Goal: Task Accomplishment & Management: Manage account settings

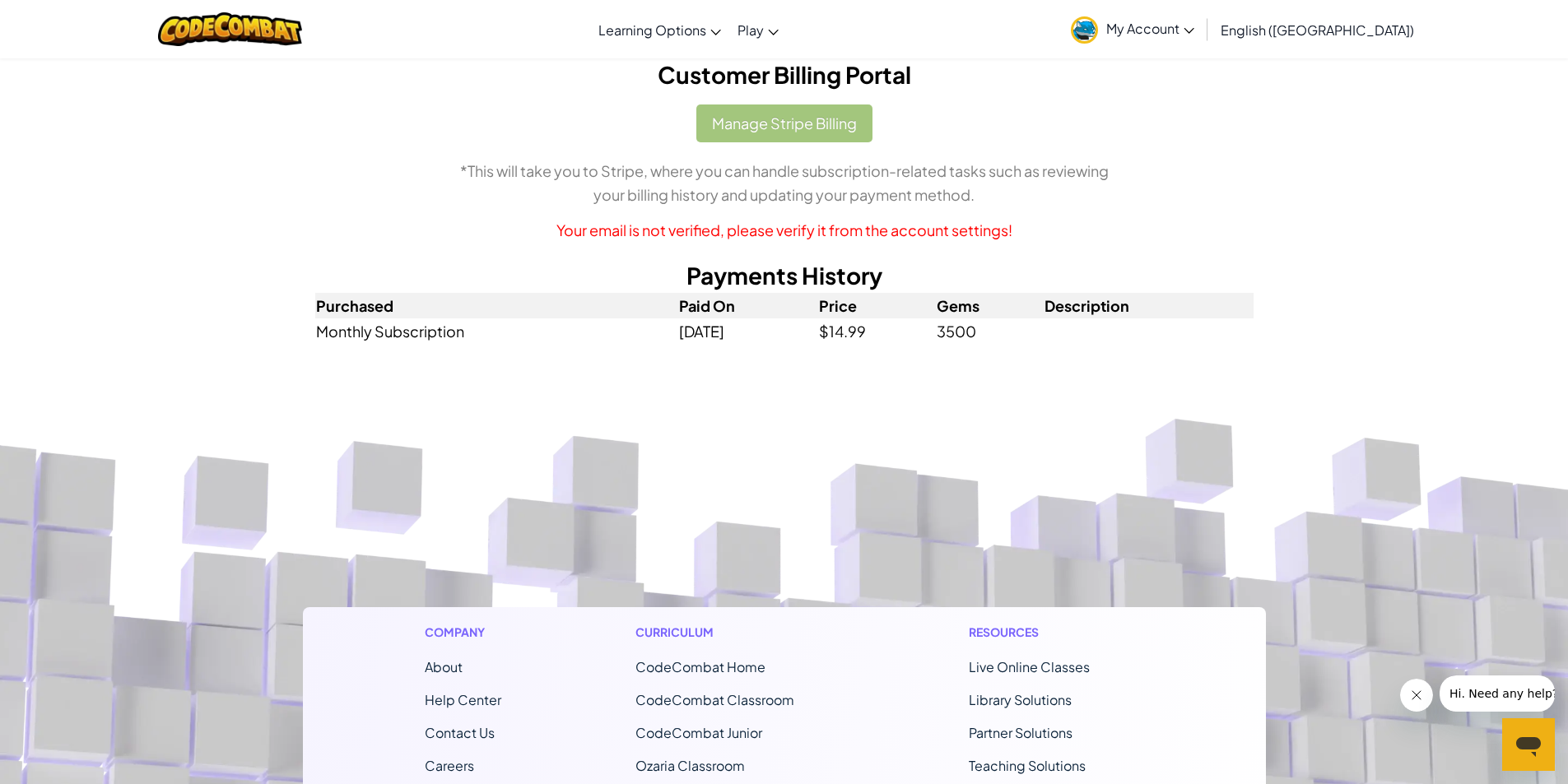
click at [1194, 36] on span "My Account" at bounding box center [1150, 28] width 88 height 18
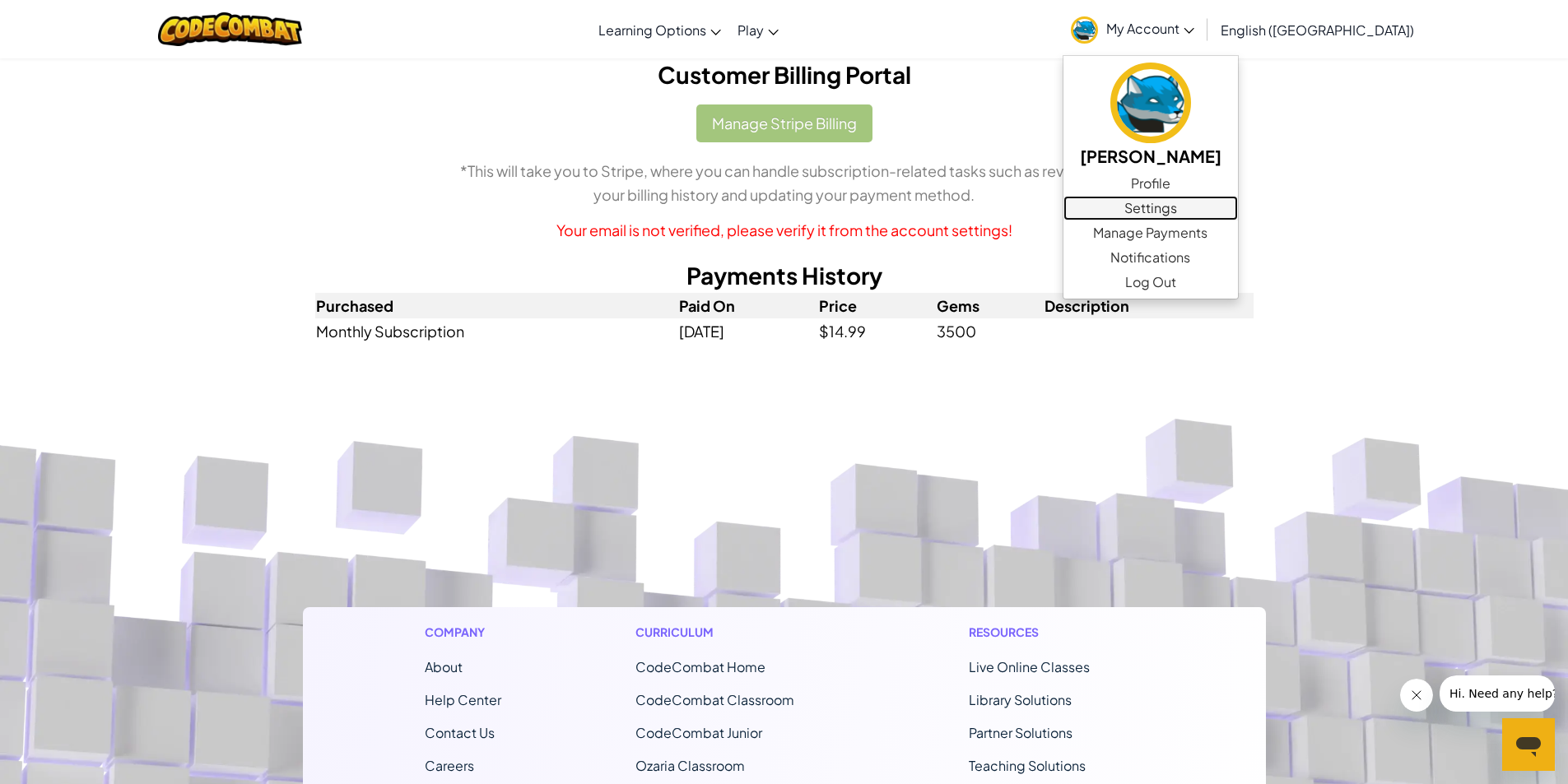
click at [1238, 219] on link "Settings" at bounding box center [1151, 208] width 174 height 24
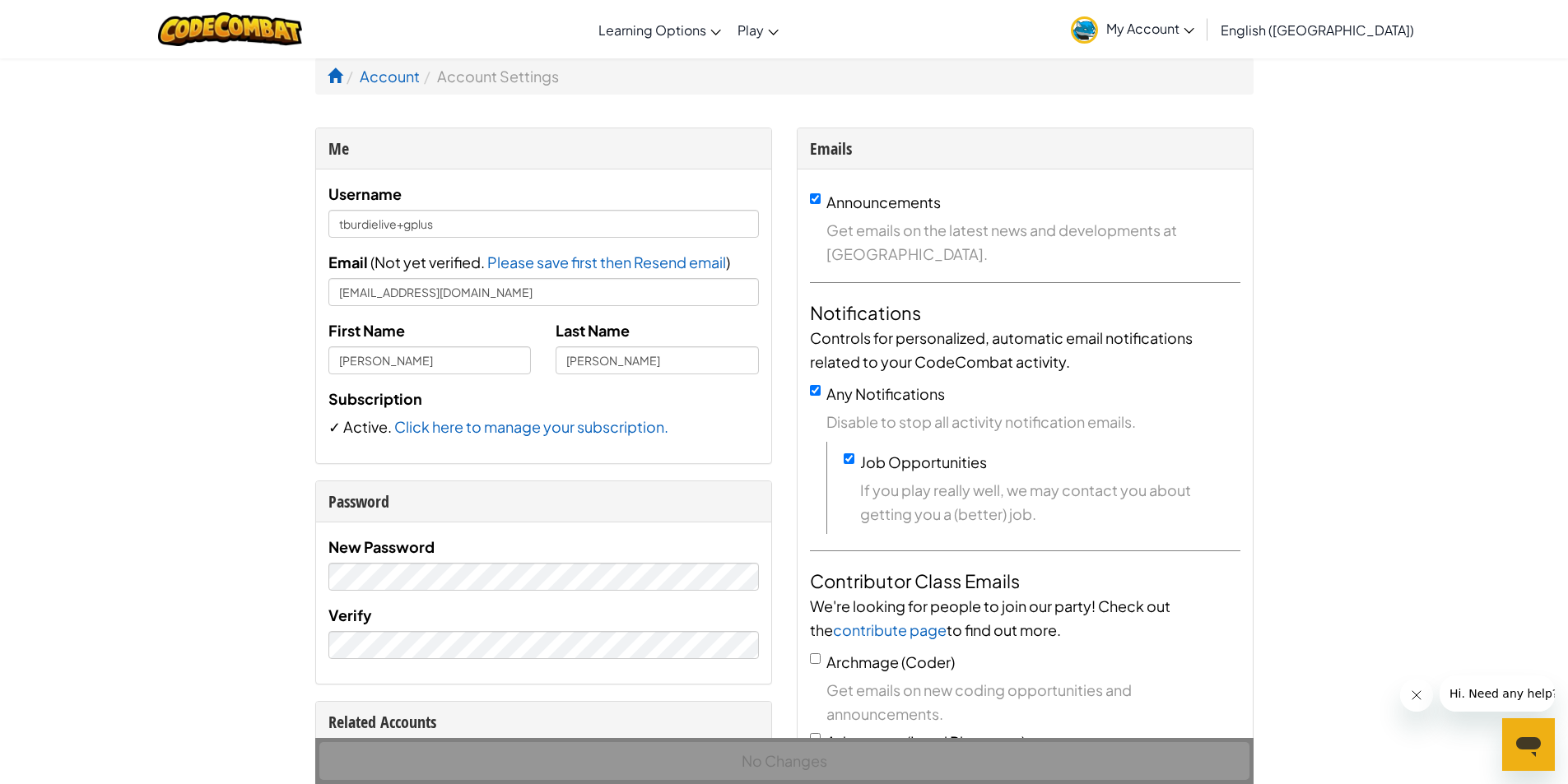
click at [1194, 34] on span "My Account" at bounding box center [1150, 28] width 88 height 18
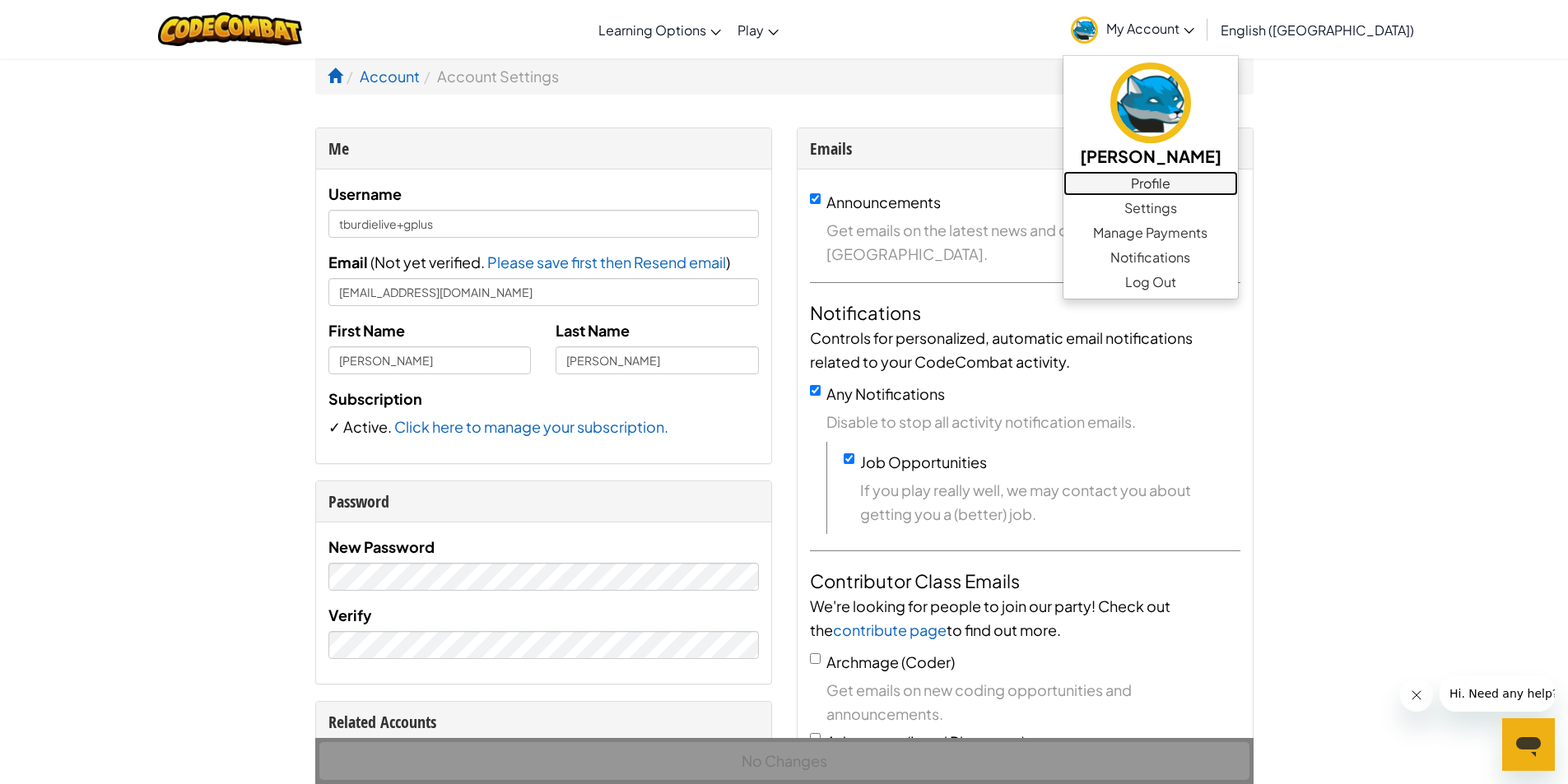
click at [1238, 180] on link "Profile" at bounding box center [1151, 183] width 174 height 24
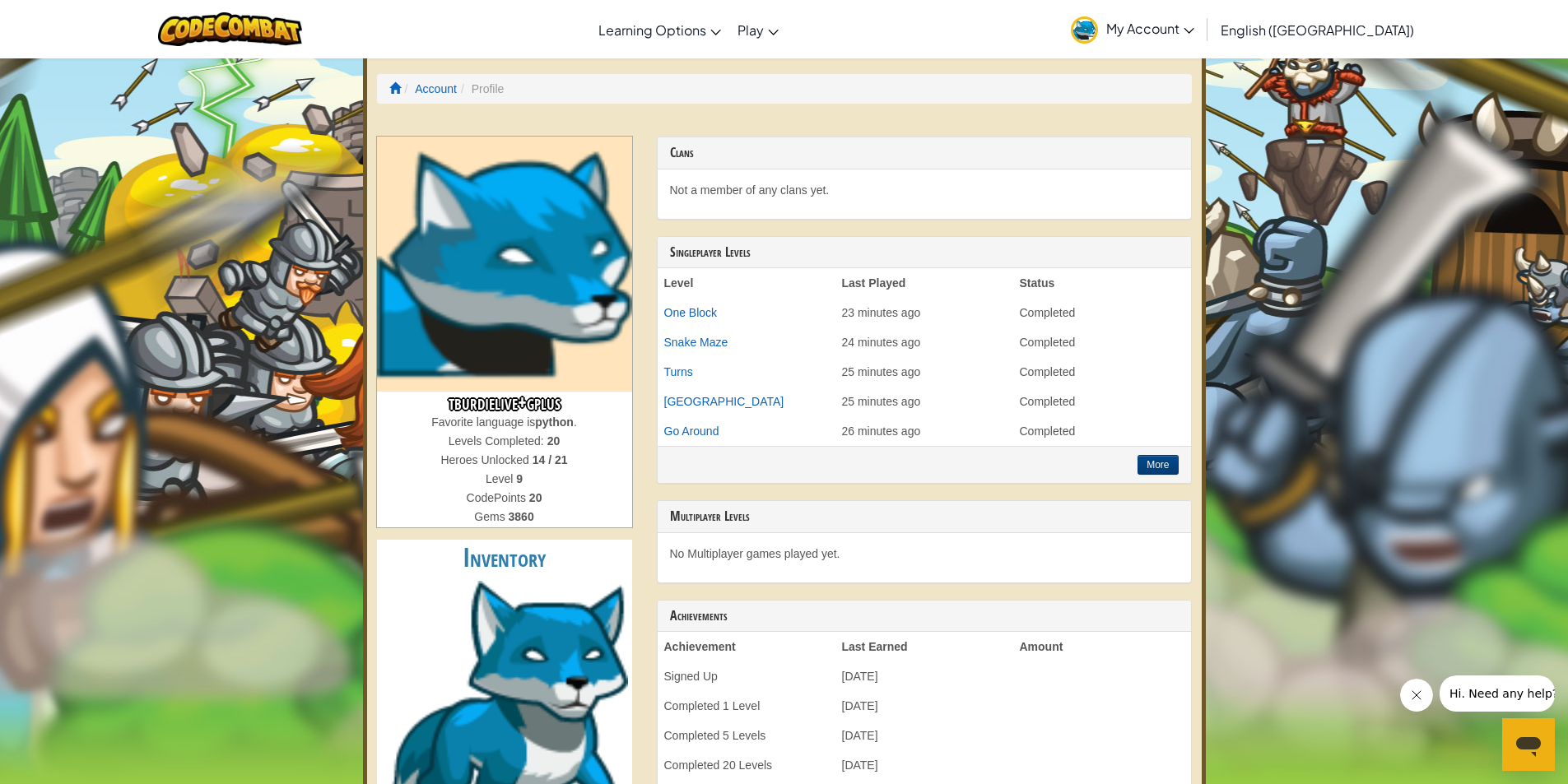
click at [1194, 28] on span "My Account" at bounding box center [1150, 28] width 88 height 18
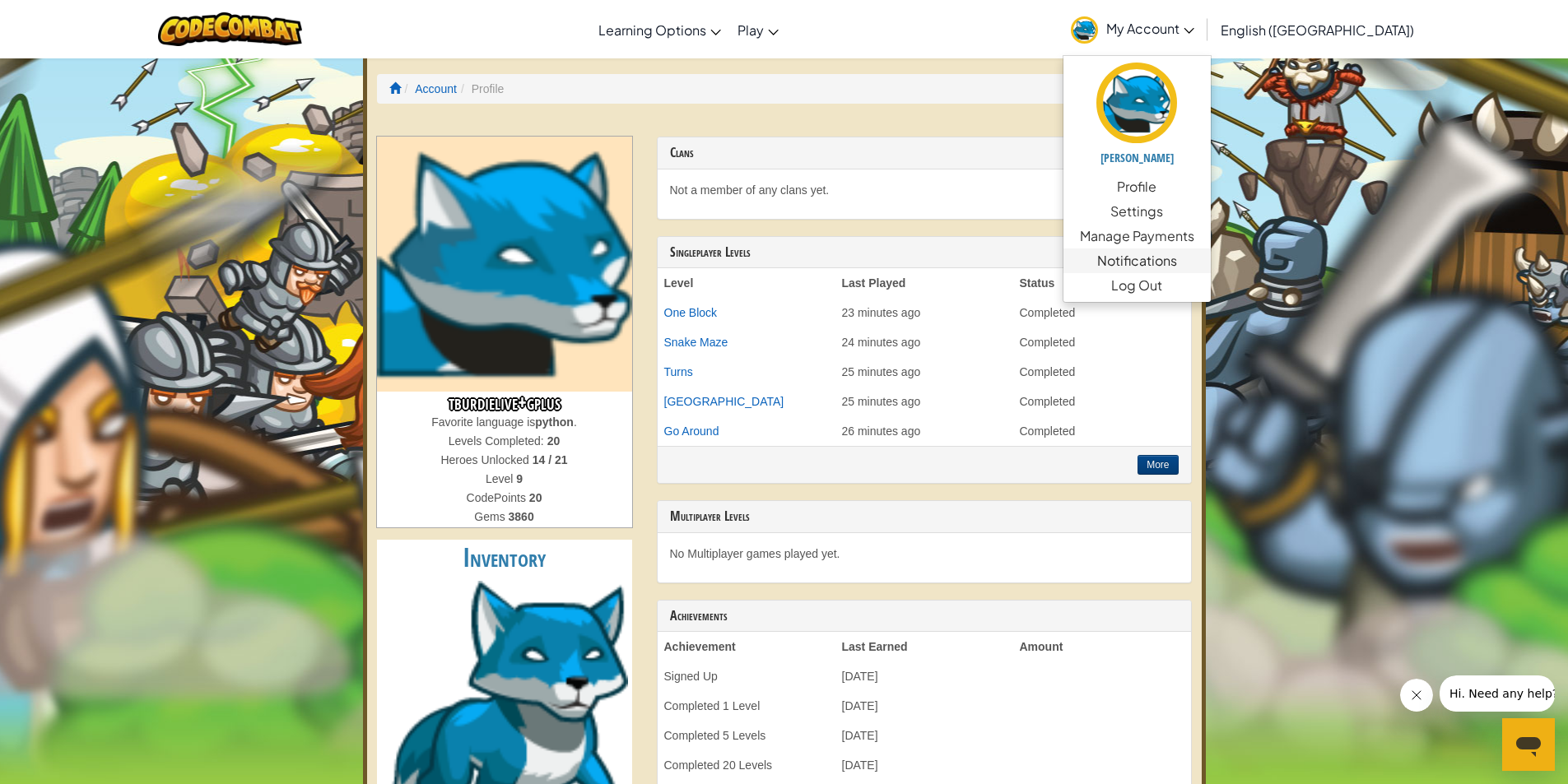
click at [1177, 265] on span "Notifications" at bounding box center [1136, 261] width 80 height 20
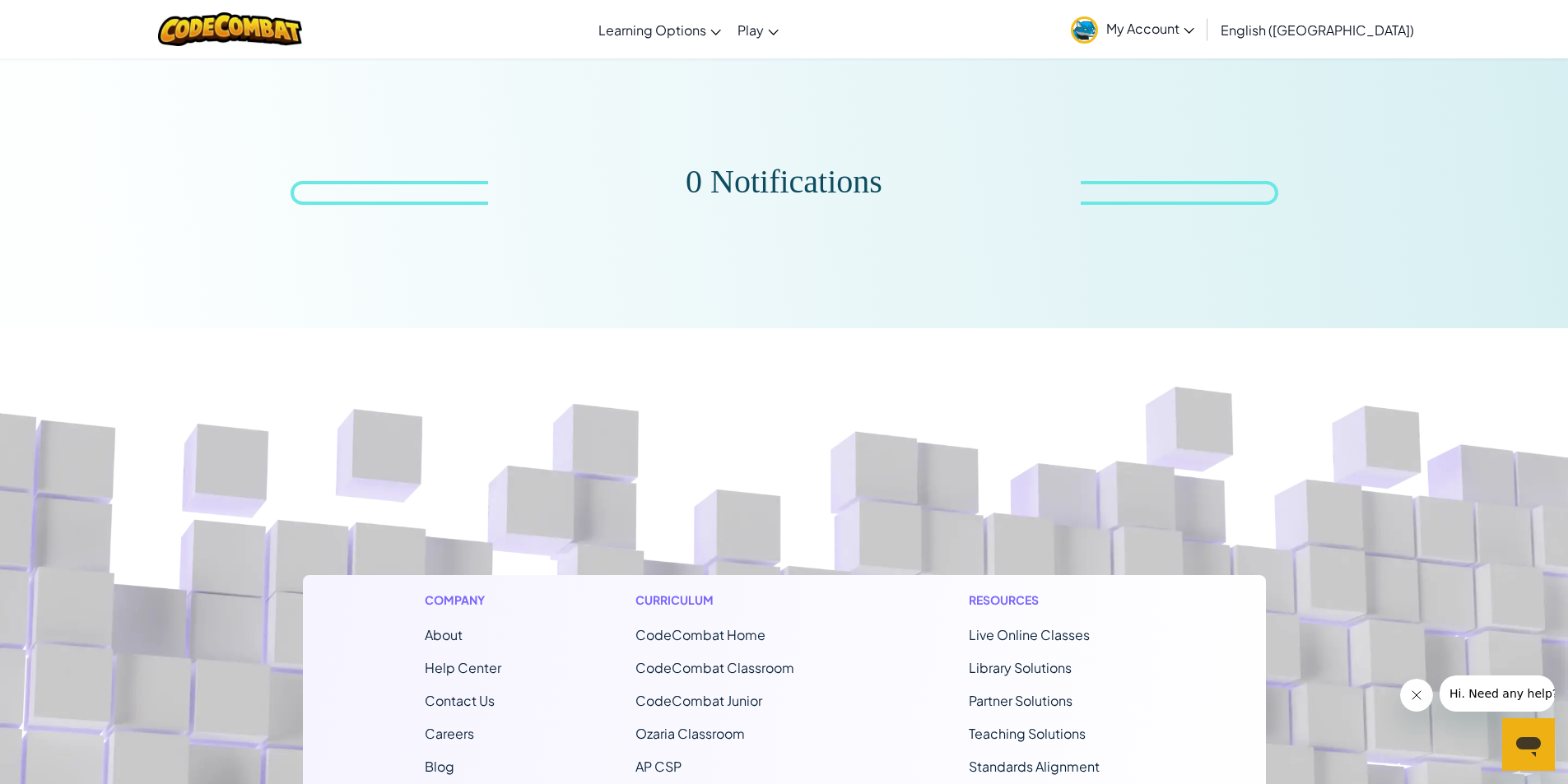
click at [1194, 30] on span "My Account" at bounding box center [1150, 28] width 88 height 18
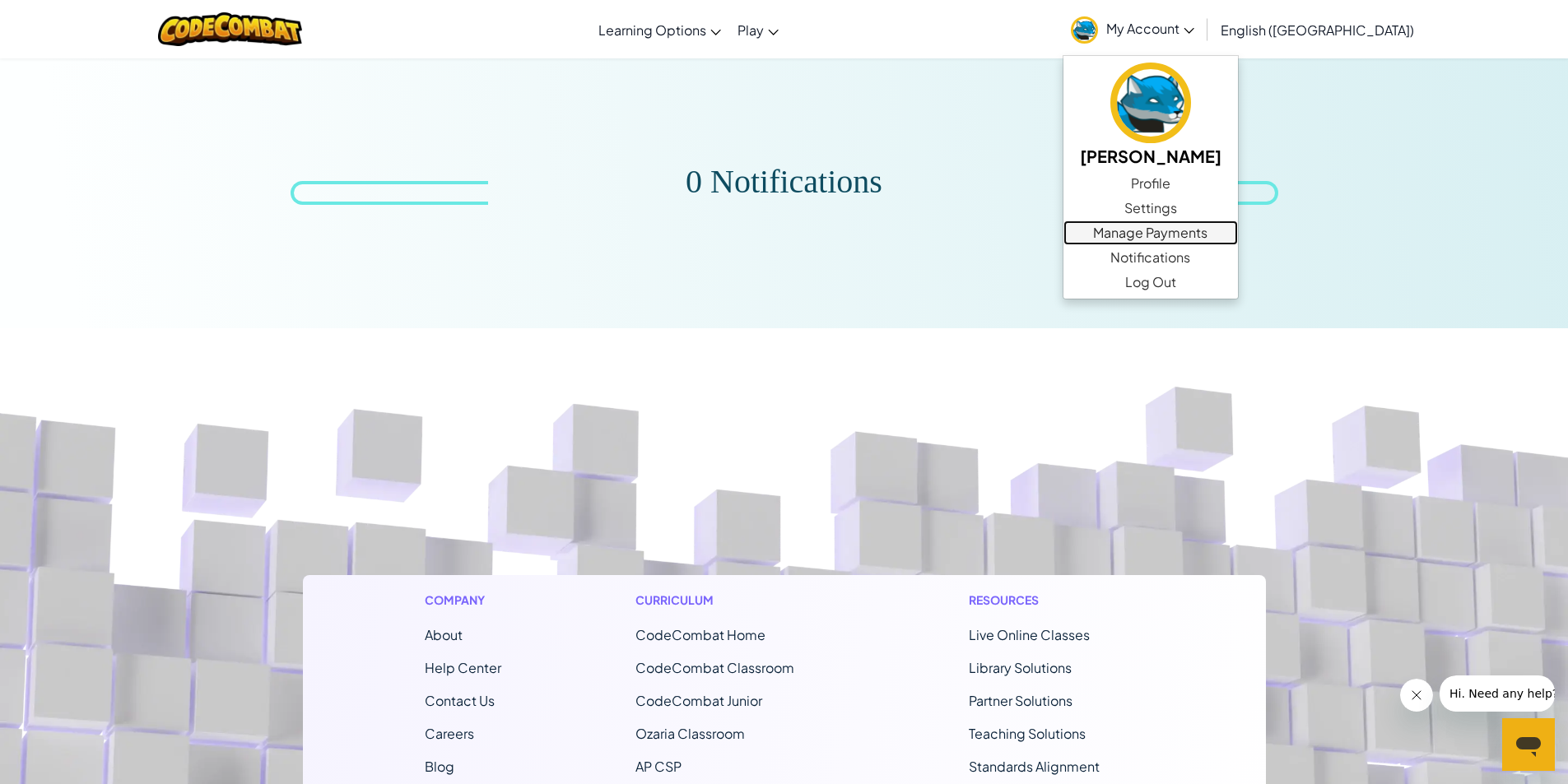
click at [1238, 234] on link "Manage Payments" at bounding box center [1151, 232] width 174 height 24
